Goal: Find specific page/section: Find specific page/section

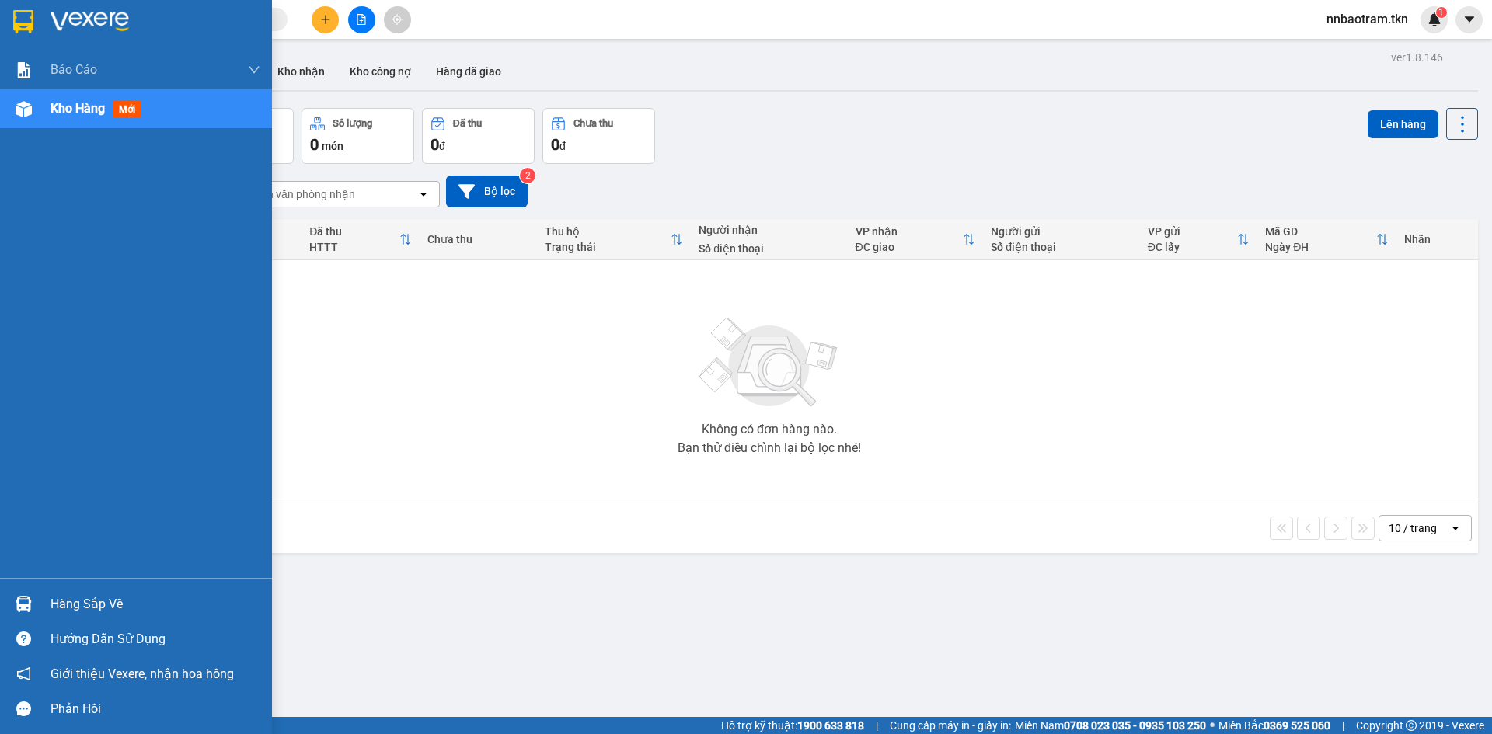
click at [30, 602] on img at bounding box center [24, 604] width 16 height 16
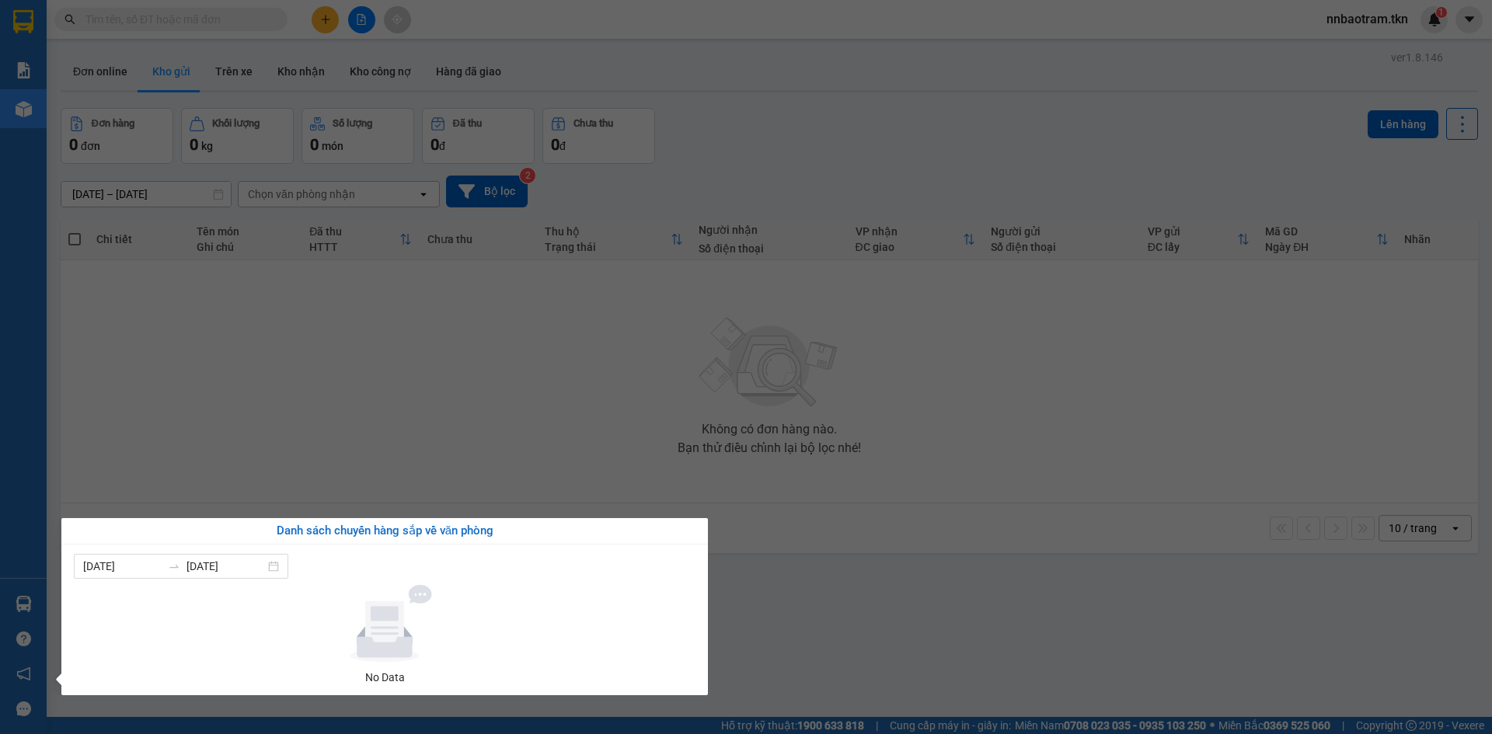
click at [430, 431] on section "Kết quả tìm kiếm ( 0 ) Bộ lọc No Data nnbaotram.tkn 1 Báo cáo Mẫu 1: Báo cáo dò…" at bounding box center [746, 367] width 1492 height 734
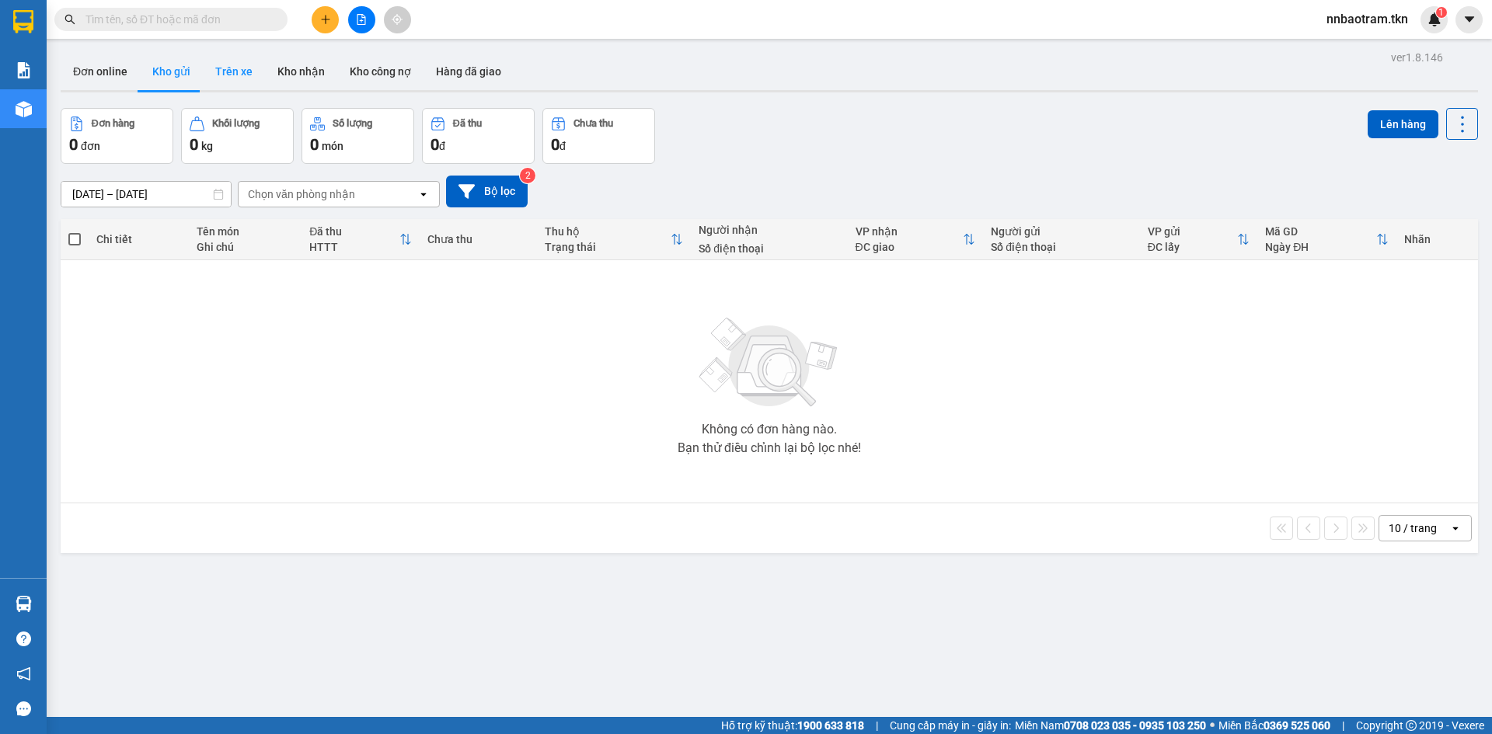
click at [226, 64] on button "Trên xe" at bounding box center [234, 71] width 62 height 37
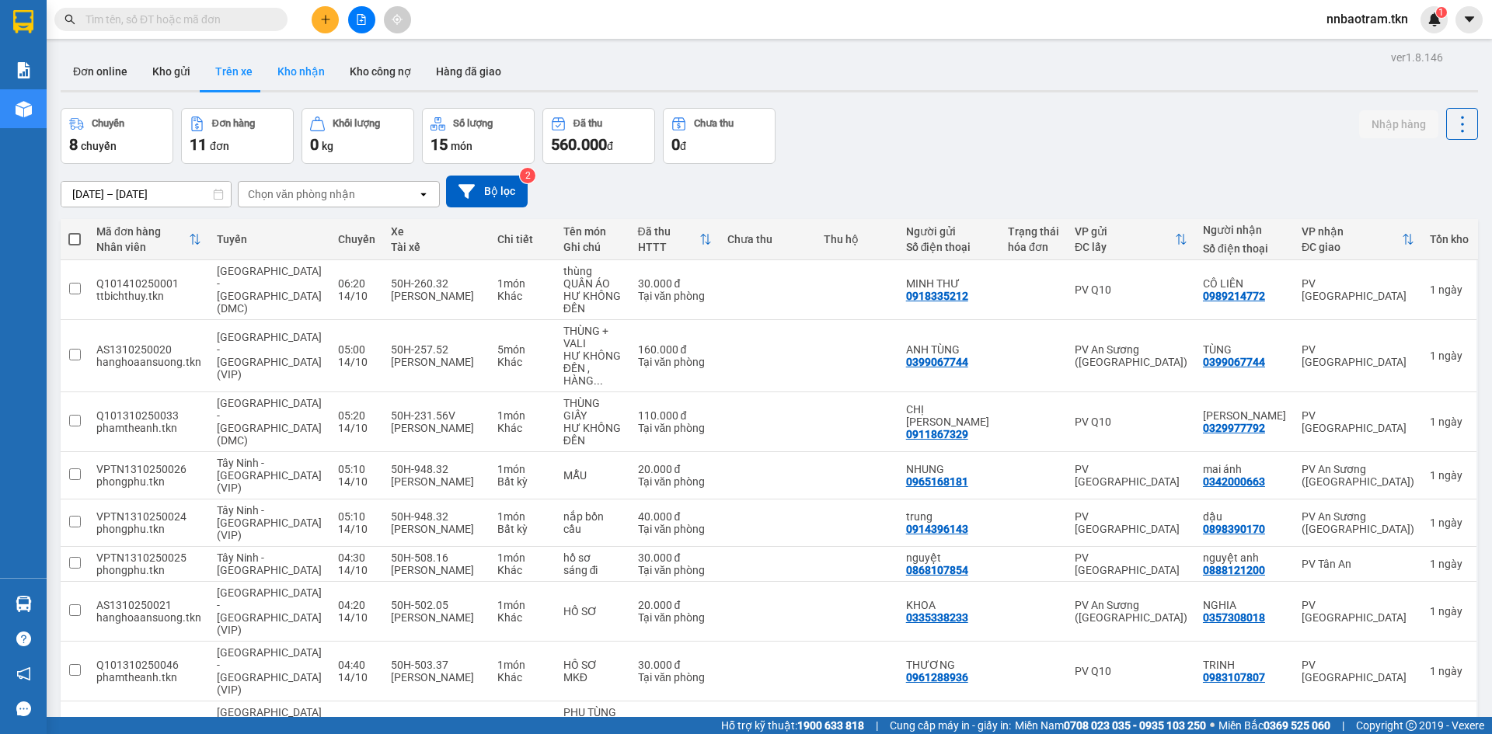
click at [299, 74] on button "Kho nhận" at bounding box center [301, 71] width 72 height 37
type input "[DATE] – [DATE]"
